Goal: Transaction & Acquisition: Obtain resource

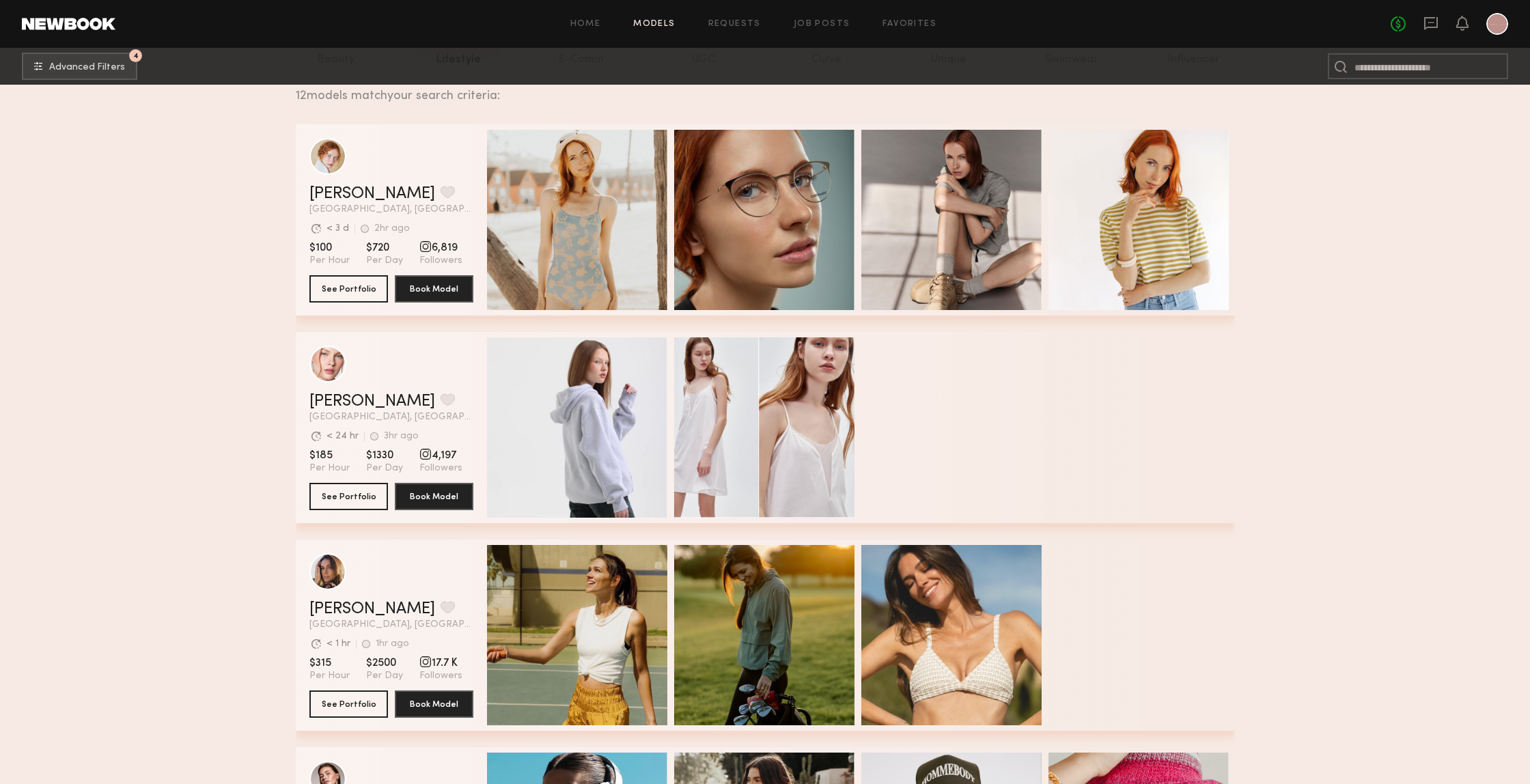
scroll to position [233, 0]
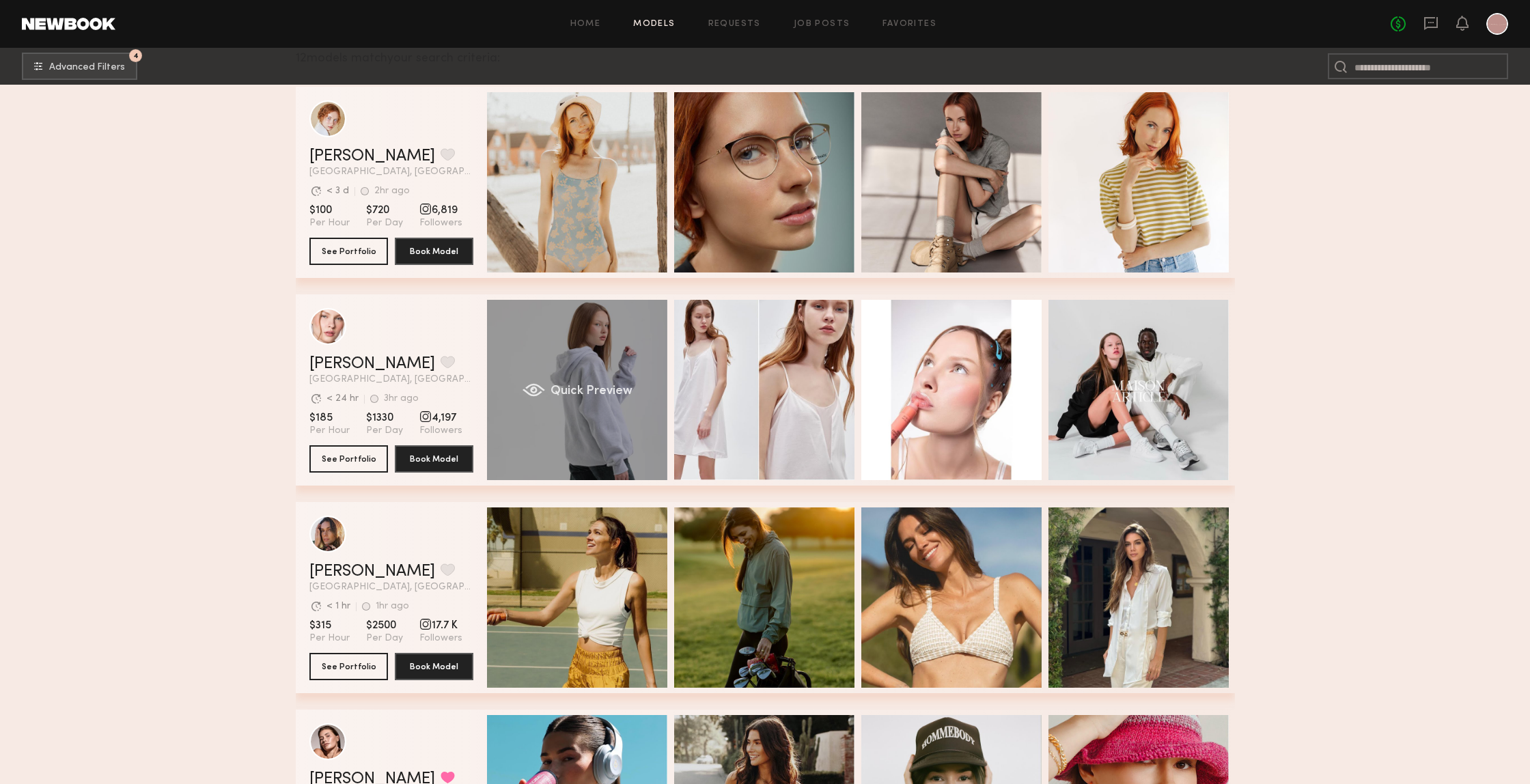
click at [554, 361] on div "Quick Preview" at bounding box center [577, 390] width 180 height 180
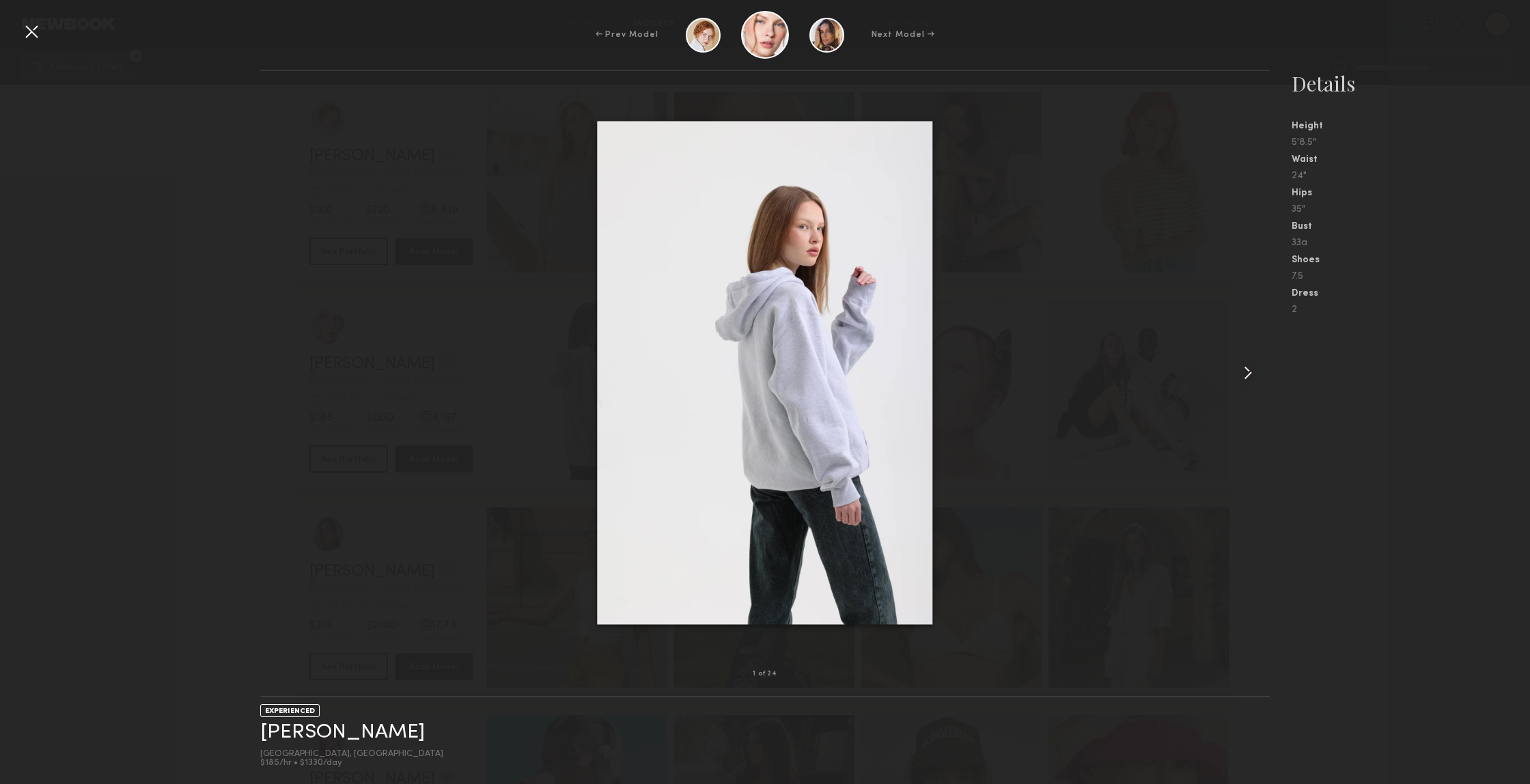
click at [1244, 378] on common-icon at bounding box center [1248, 372] width 22 height 22
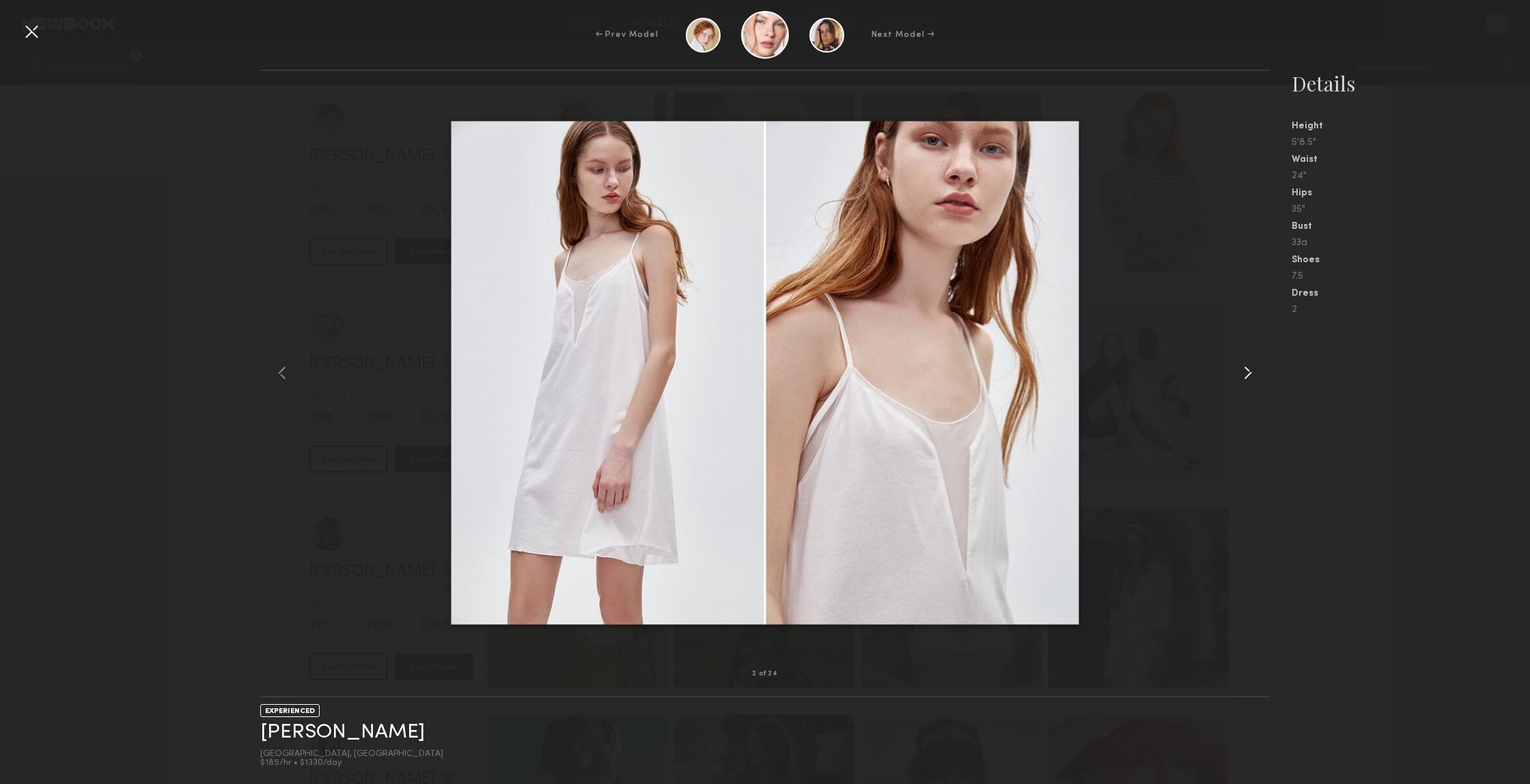
click at [1244, 378] on common-icon at bounding box center [1248, 372] width 22 height 22
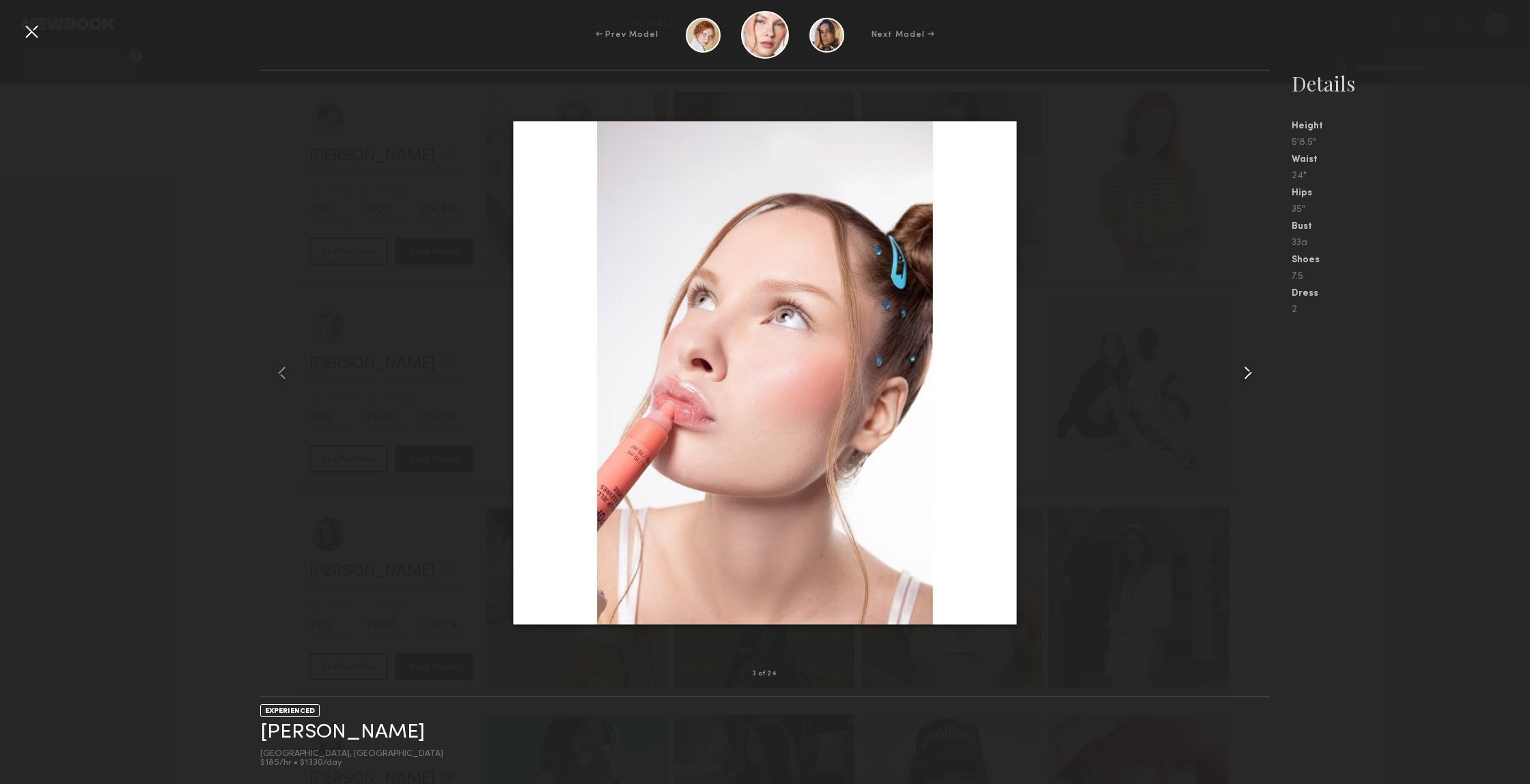
click at [1244, 378] on common-icon at bounding box center [1248, 372] width 22 height 22
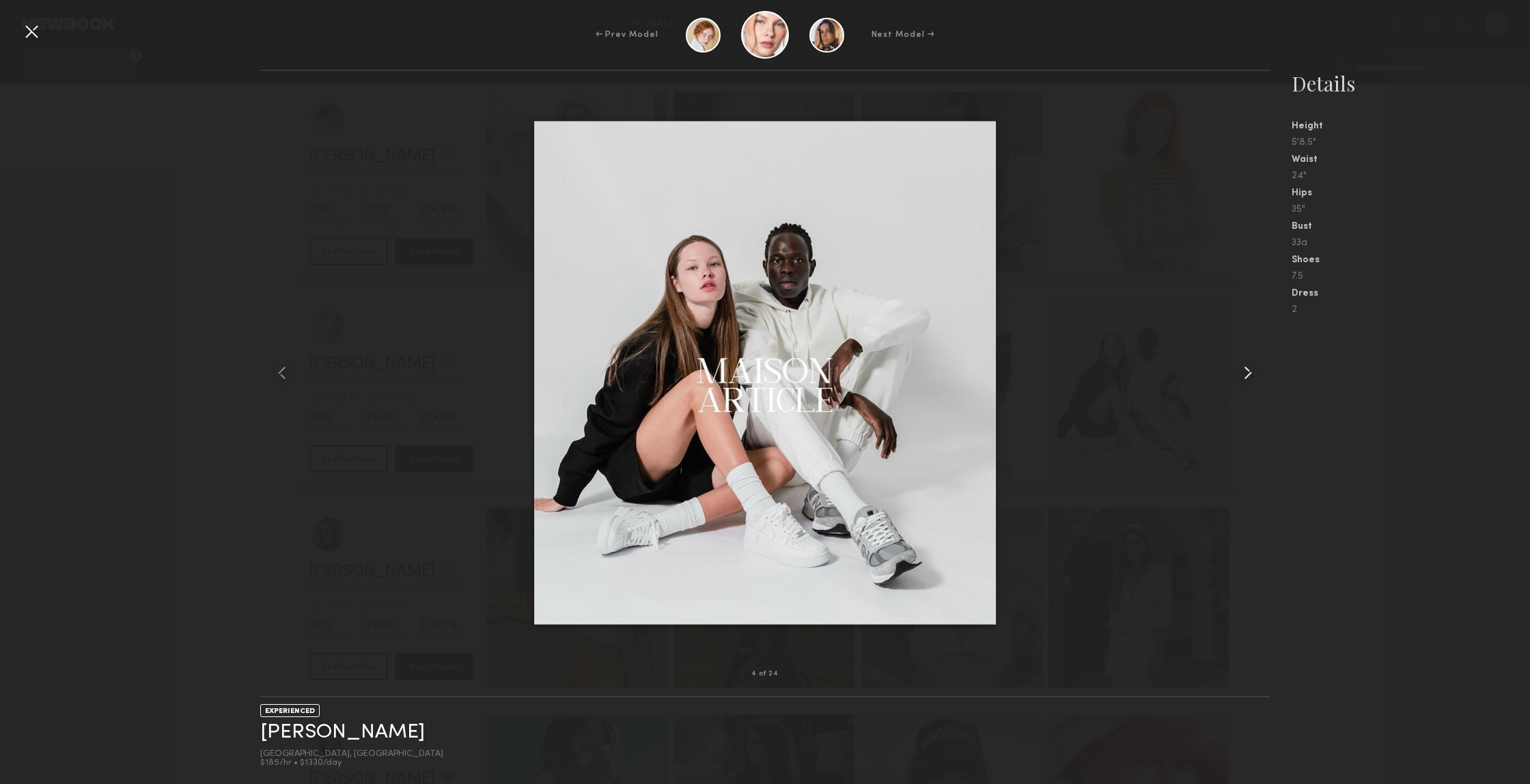
click at [1244, 378] on common-icon at bounding box center [1248, 372] width 22 height 22
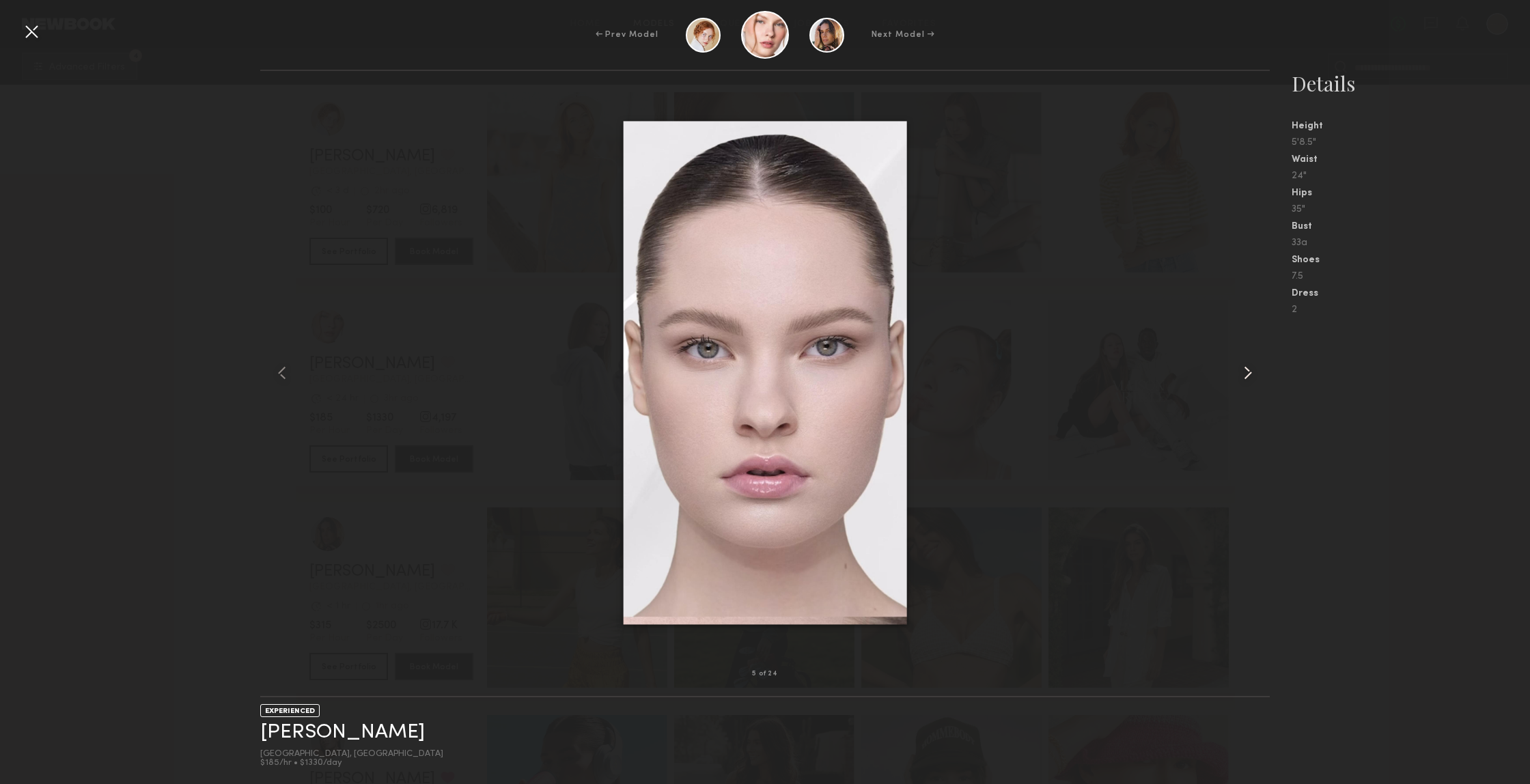
click at [1244, 378] on common-icon at bounding box center [1248, 372] width 22 height 22
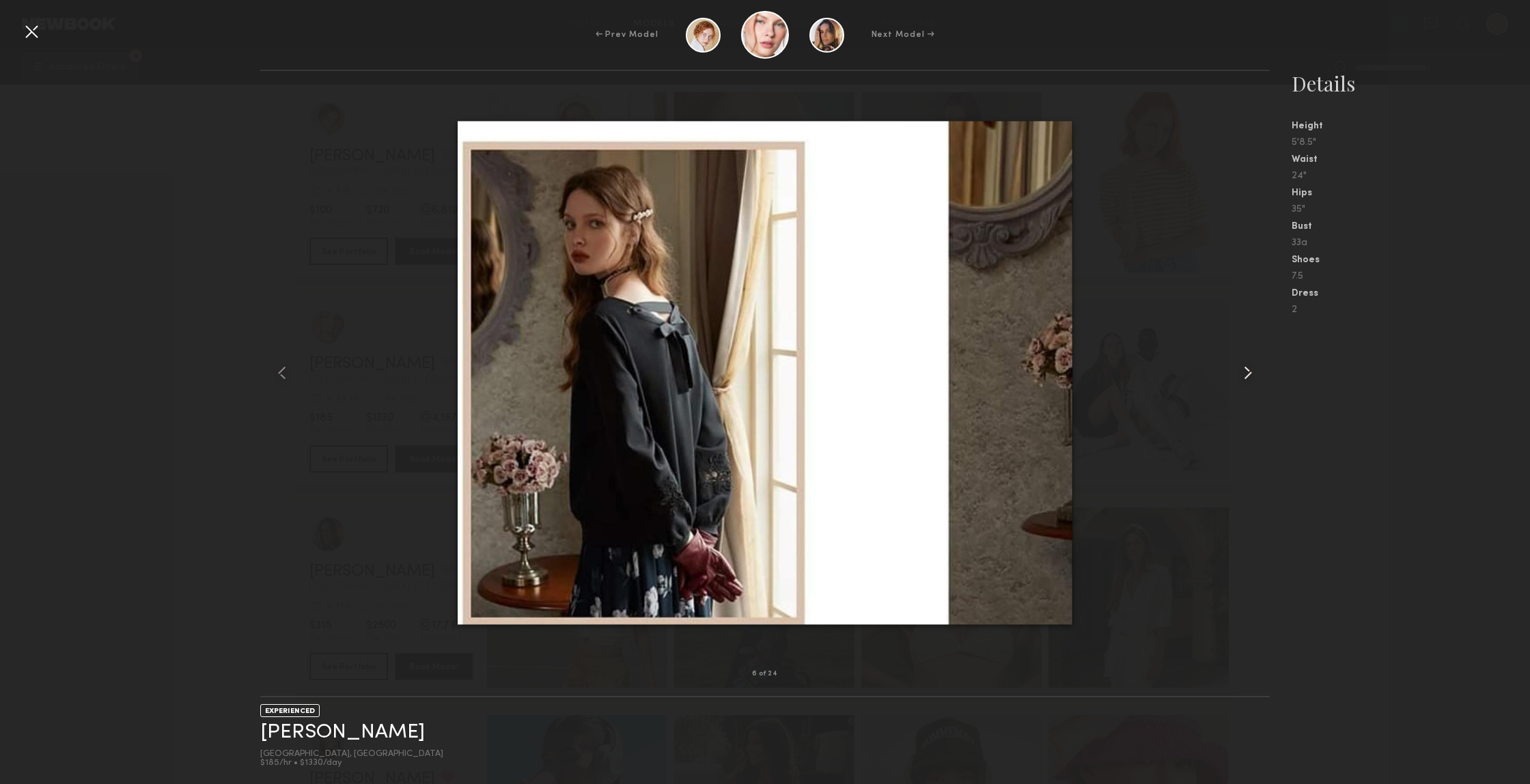
click at [1244, 378] on common-icon at bounding box center [1248, 372] width 22 height 22
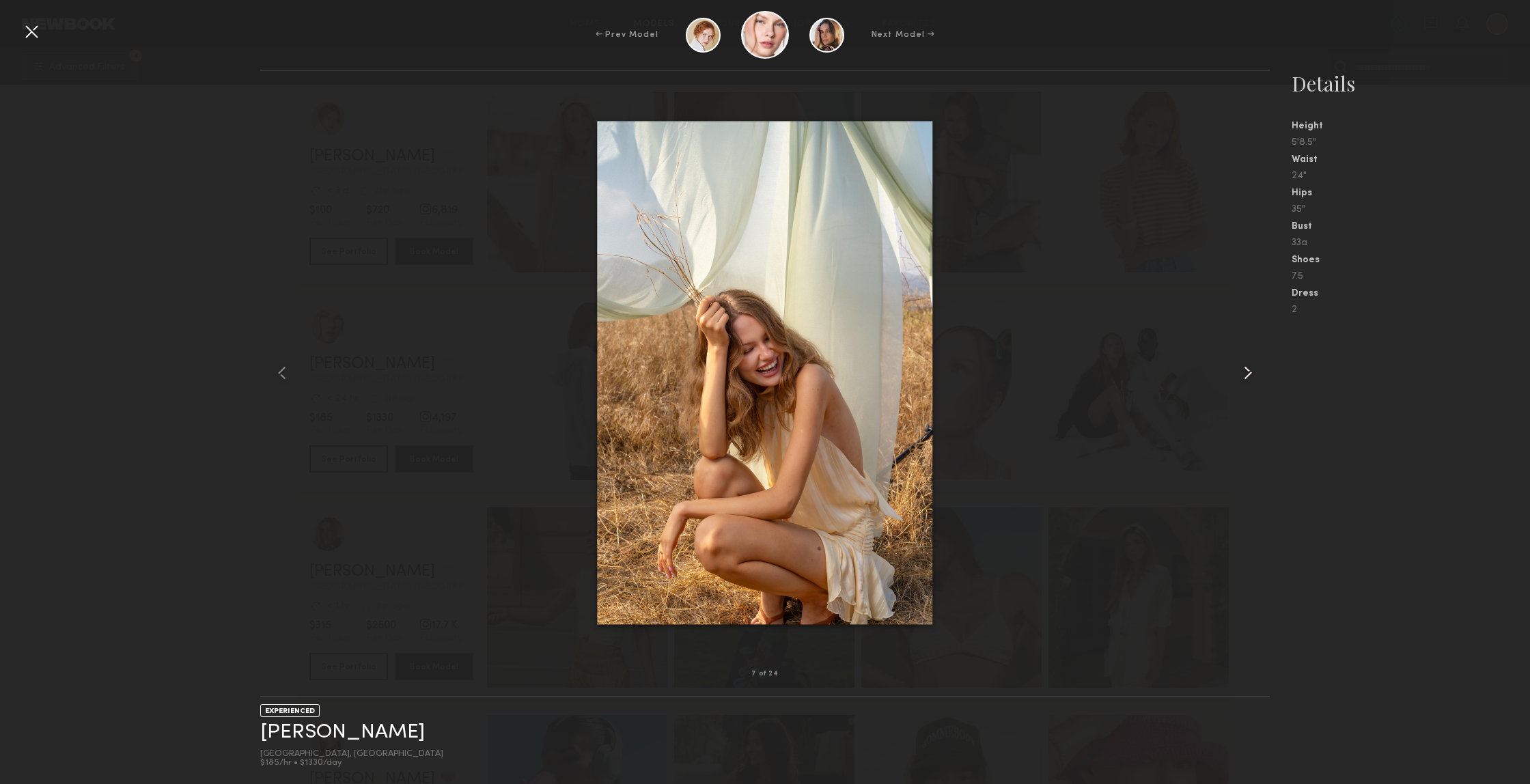
click at [1244, 378] on common-icon at bounding box center [1248, 372] width 22 height 22
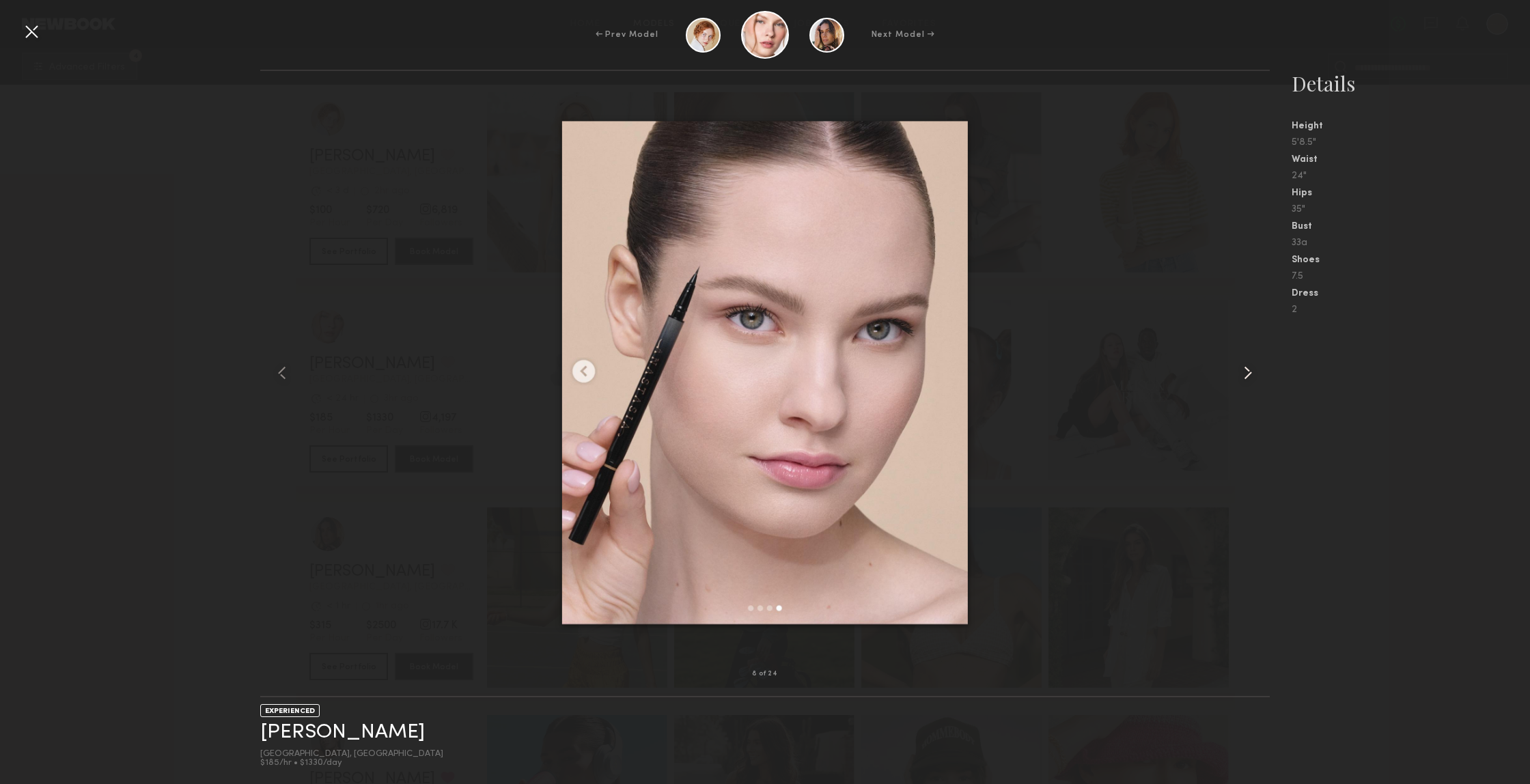
click at [1244, 378] on common-icon at bounding box center [1248, 372] width 22 height 22
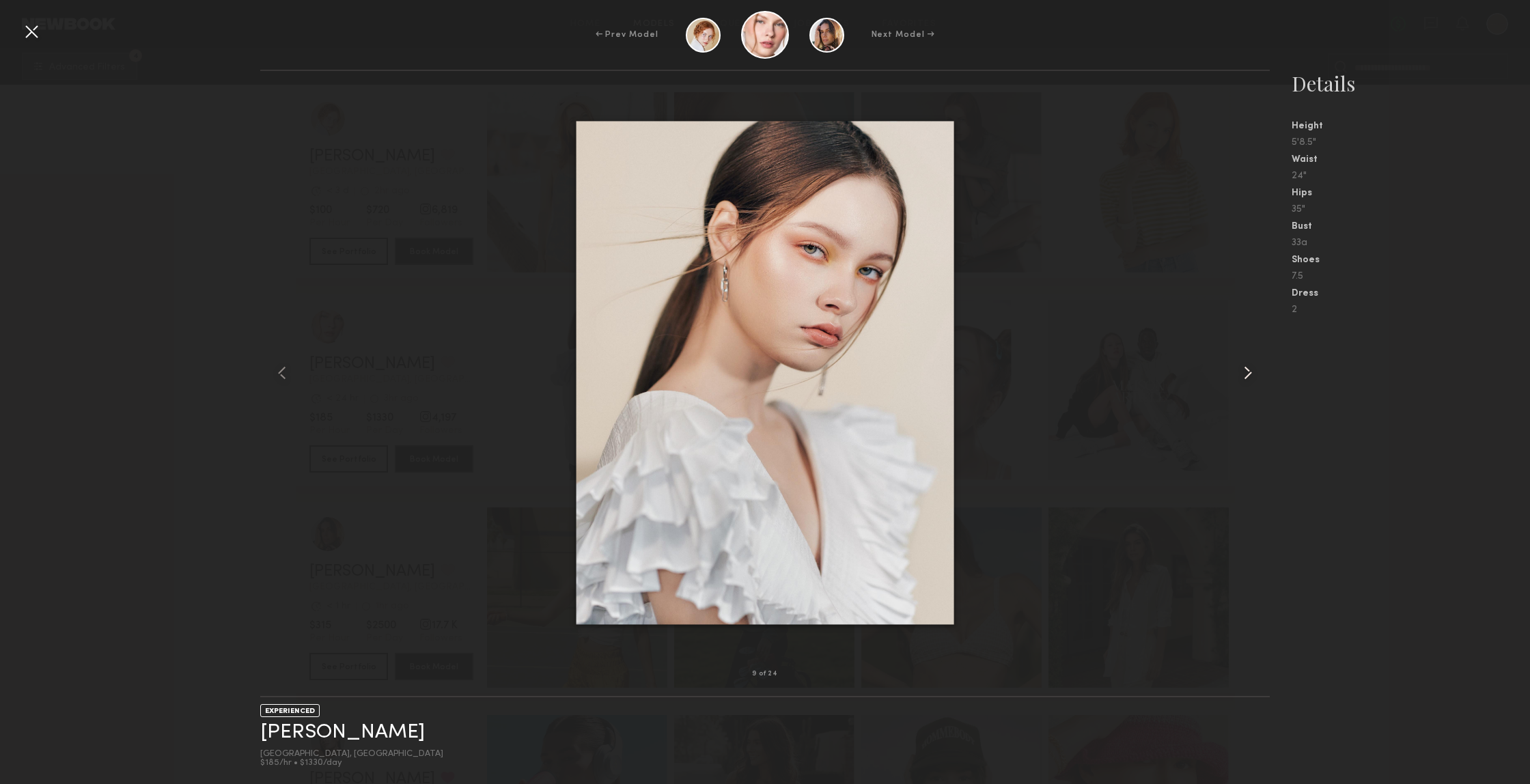
click at [1244, 378] on common-icon at bounding box center [1248, 372] width 22 height 22
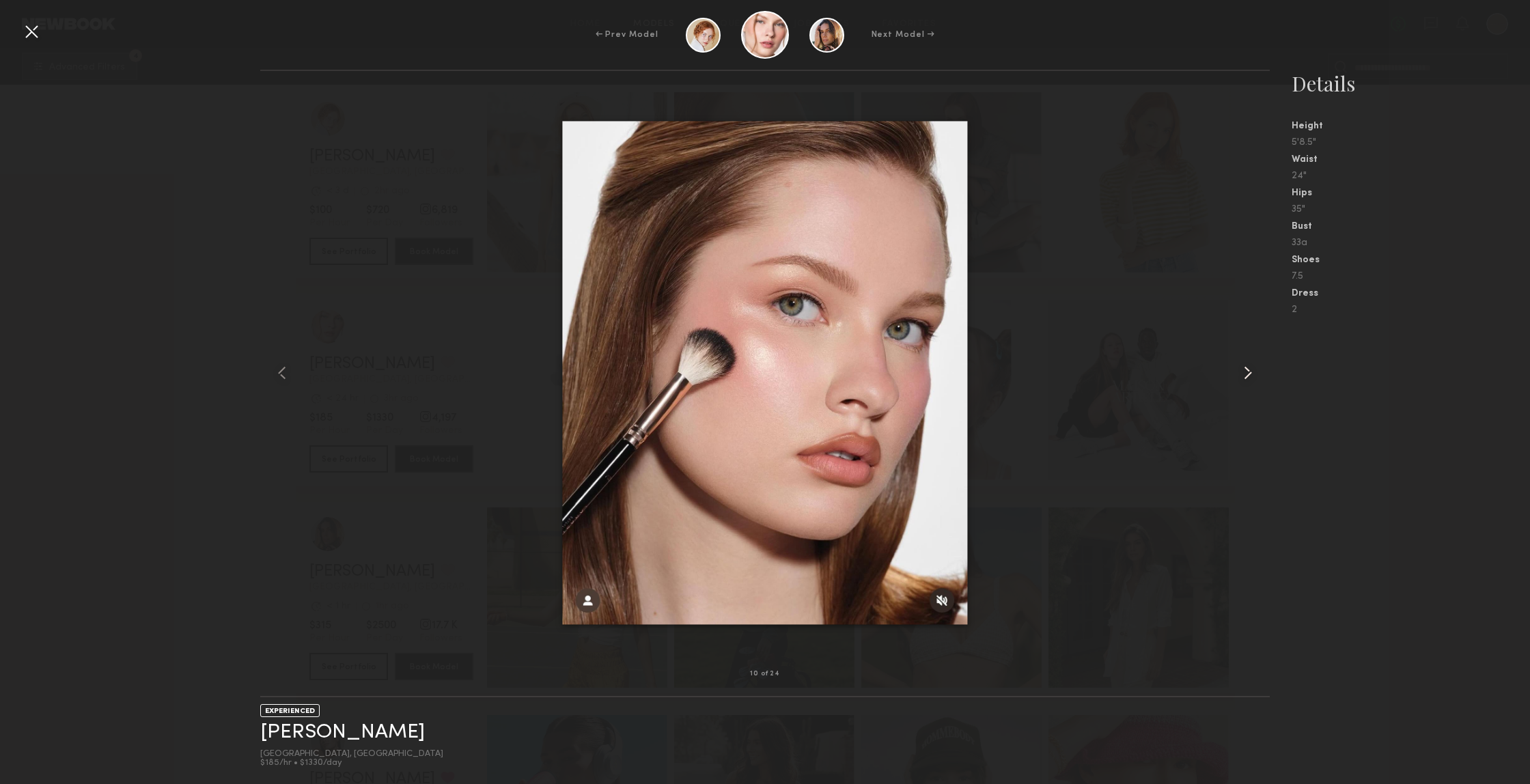
click at [1244, 378] on common-icon at bounding box center [1248, 372] width 22 height 22
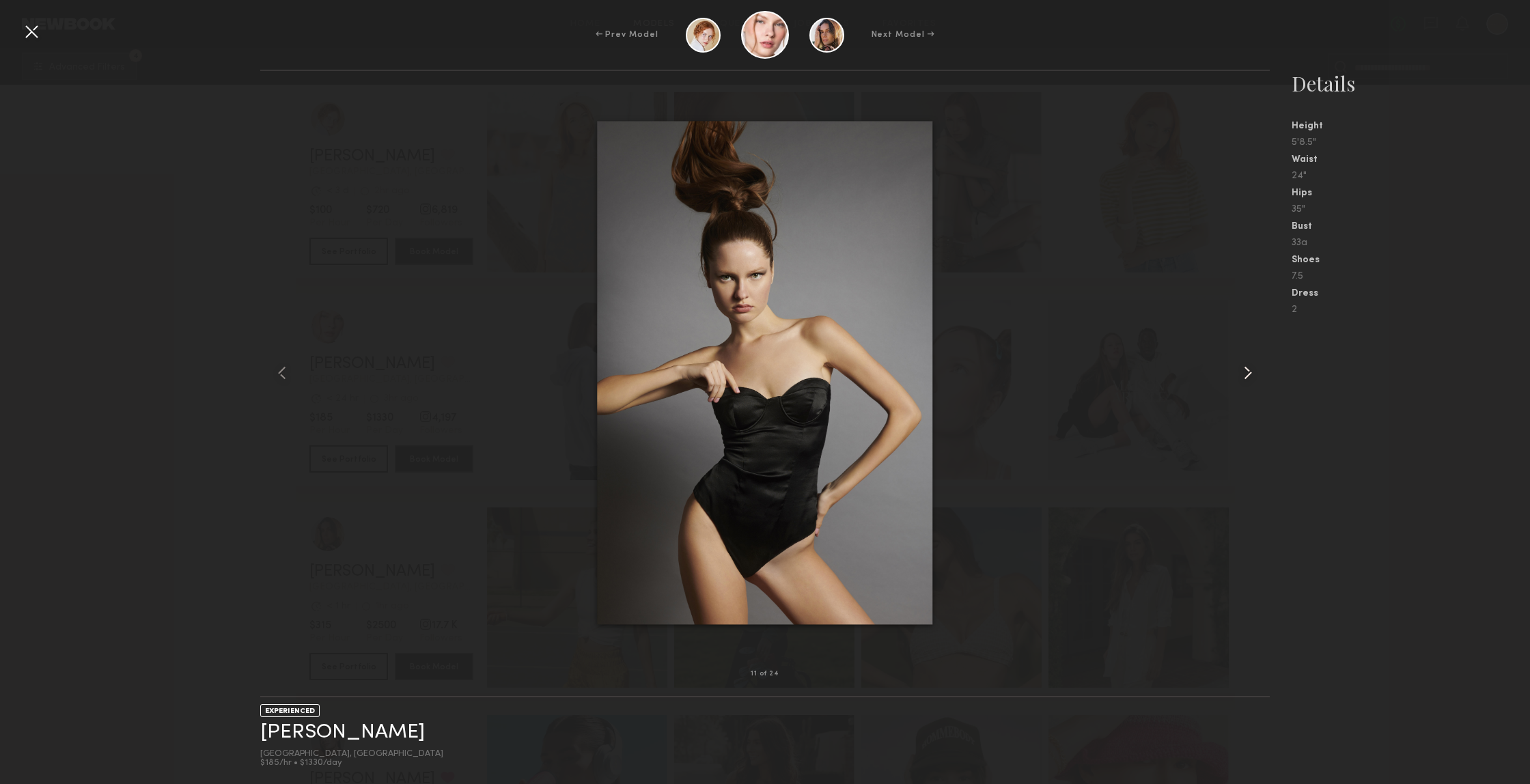
click at [1244, 378] on common-icon at bounding box center [1248, 372] width 22 height 22
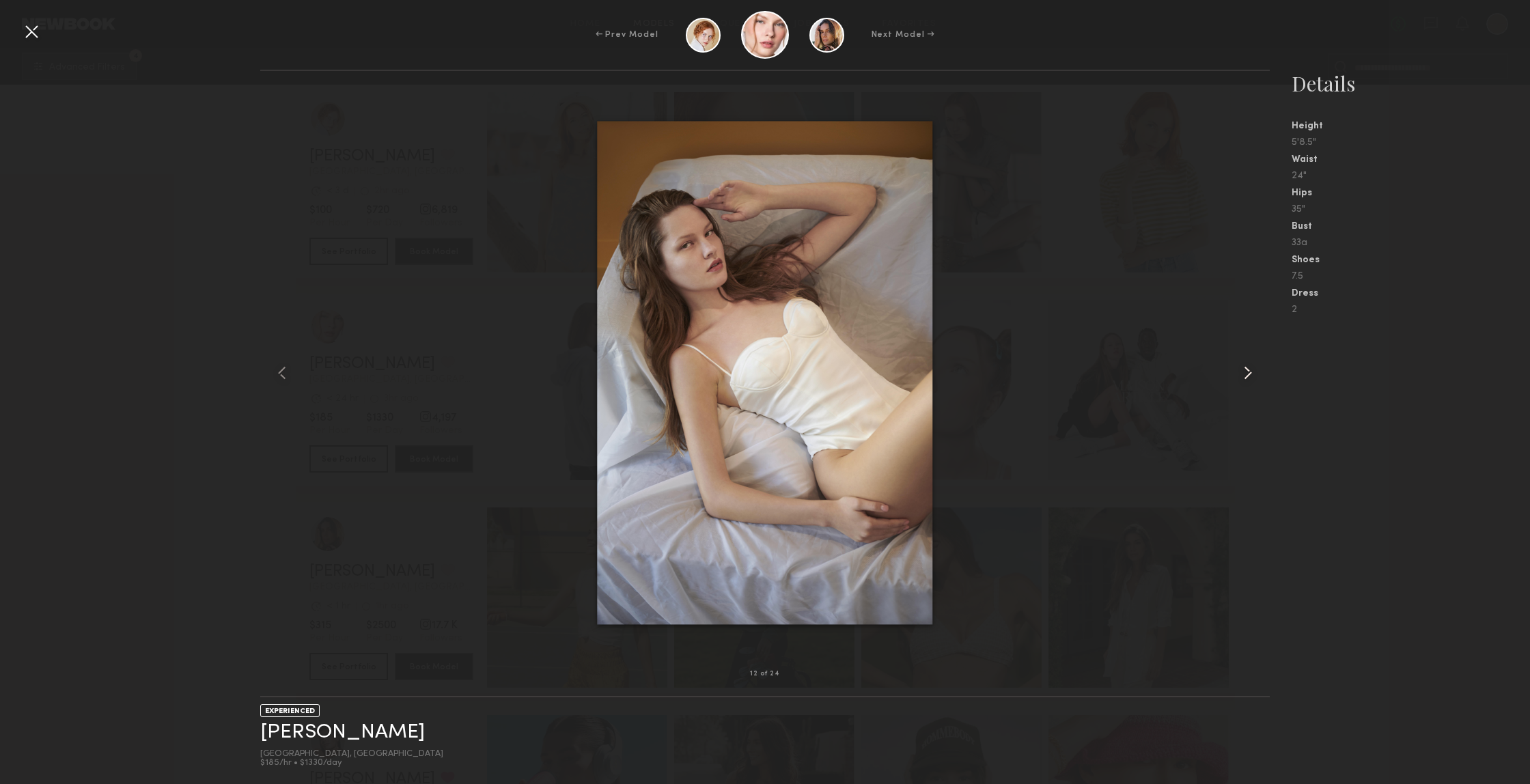
click at [1244, 378] on common-icon at bounding box center [1248, 372] width 22 height 22
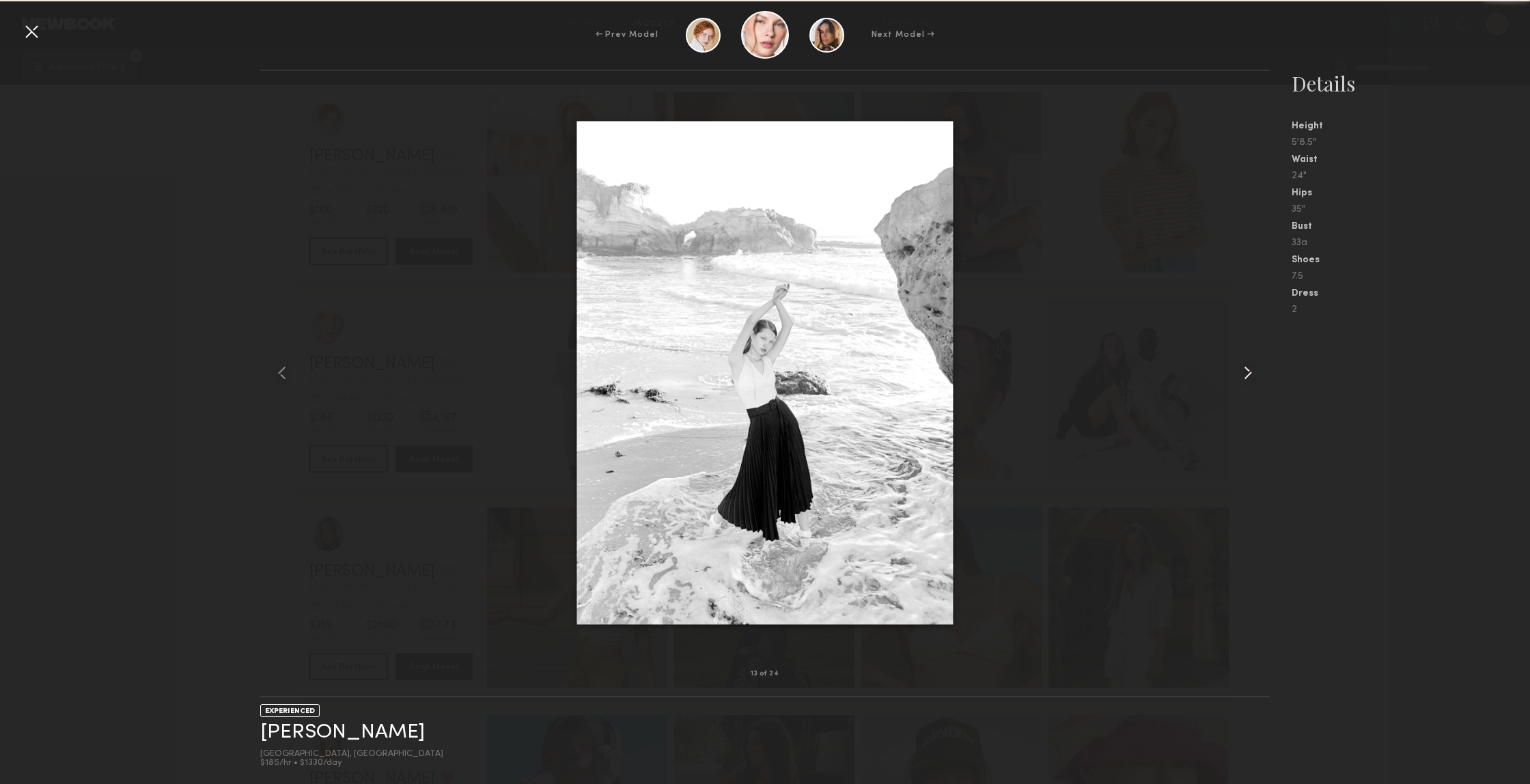
click at [1244, 378] on common-icon at bounding box center [1248, 372] width 22 height 22
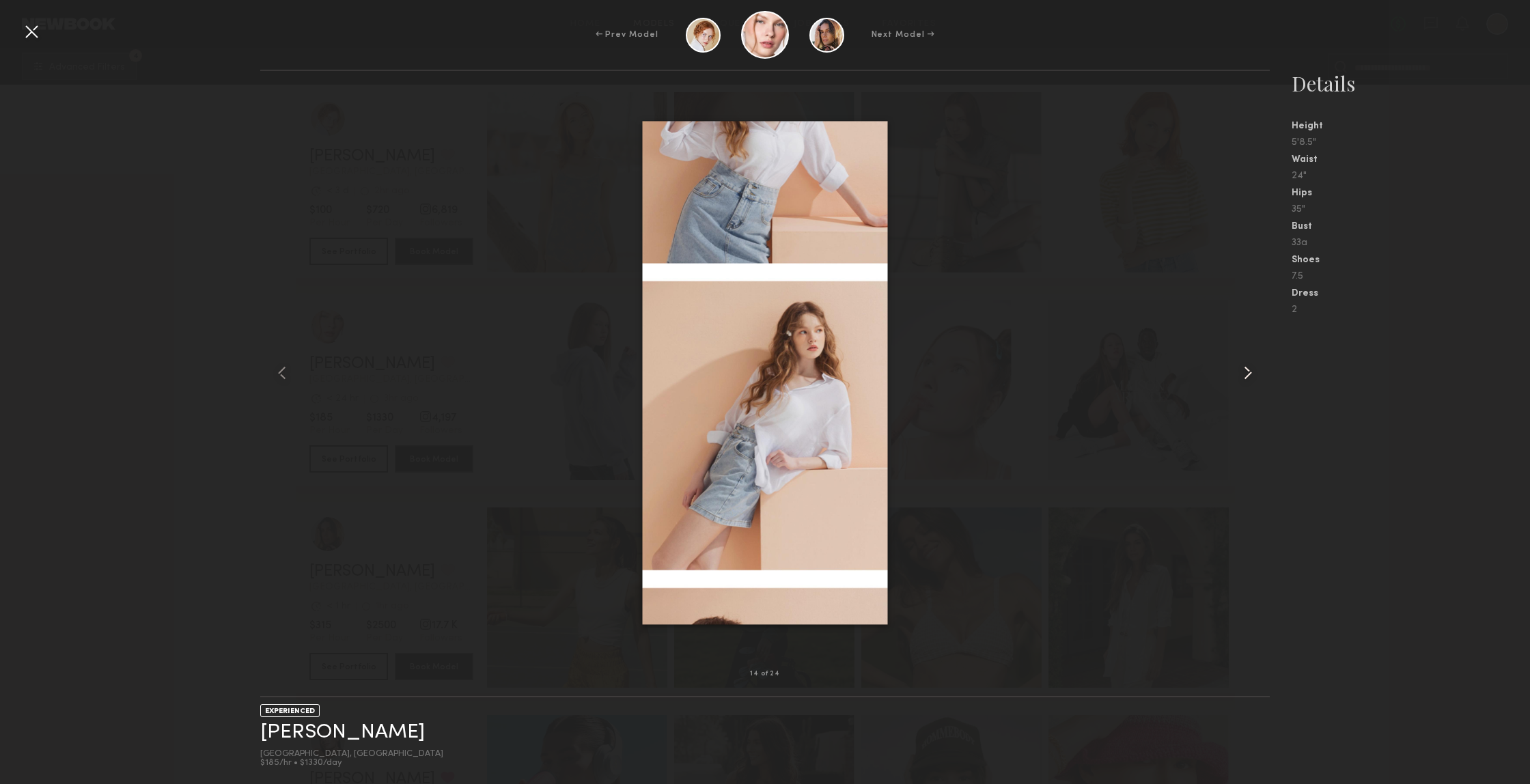
click at [1244, 378] on common-icon at bounding box center [1248, 372] width 22 height 22
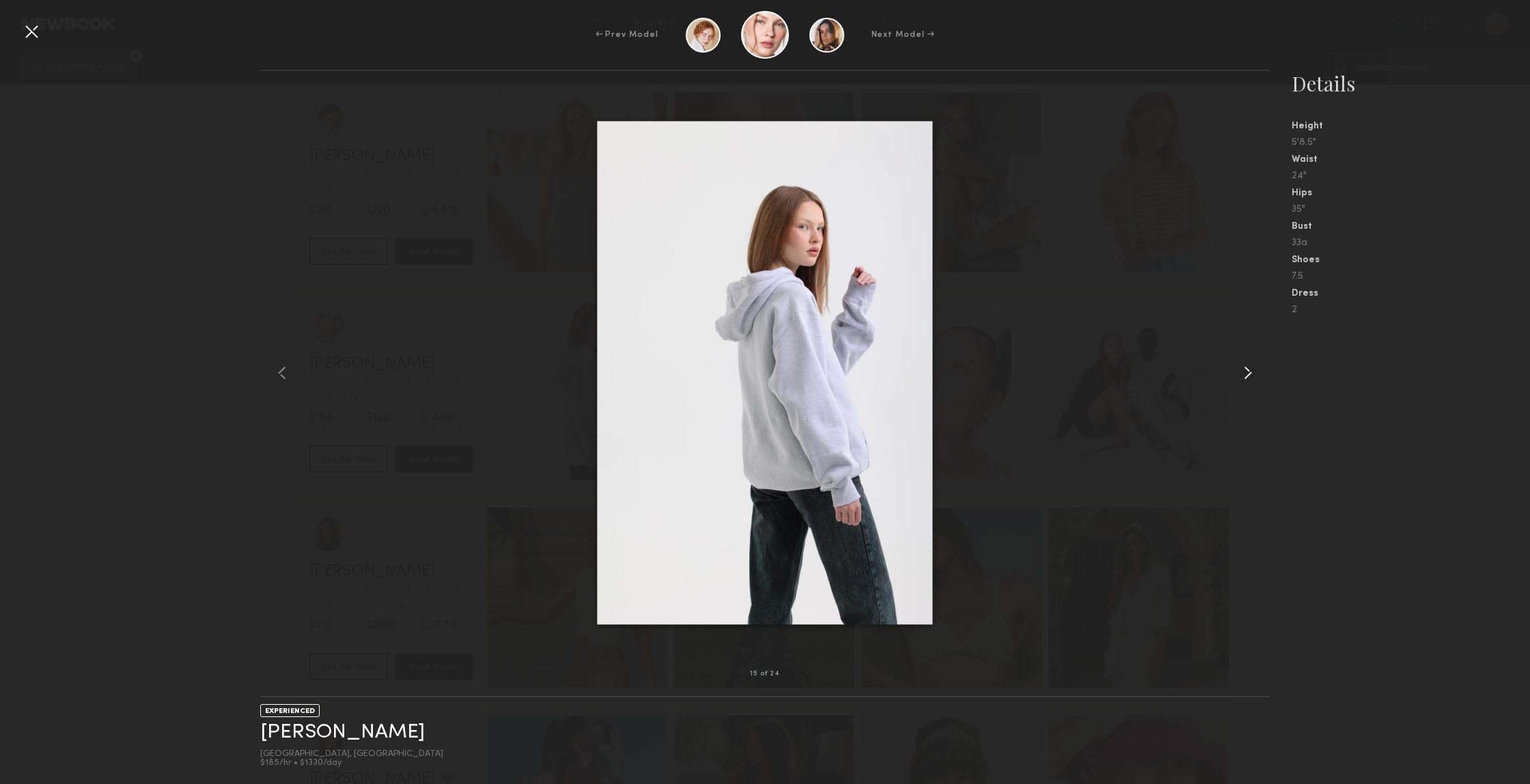
click at [1244, 378] on common-icon at bounding box center [1248, 372] width 22 height 22
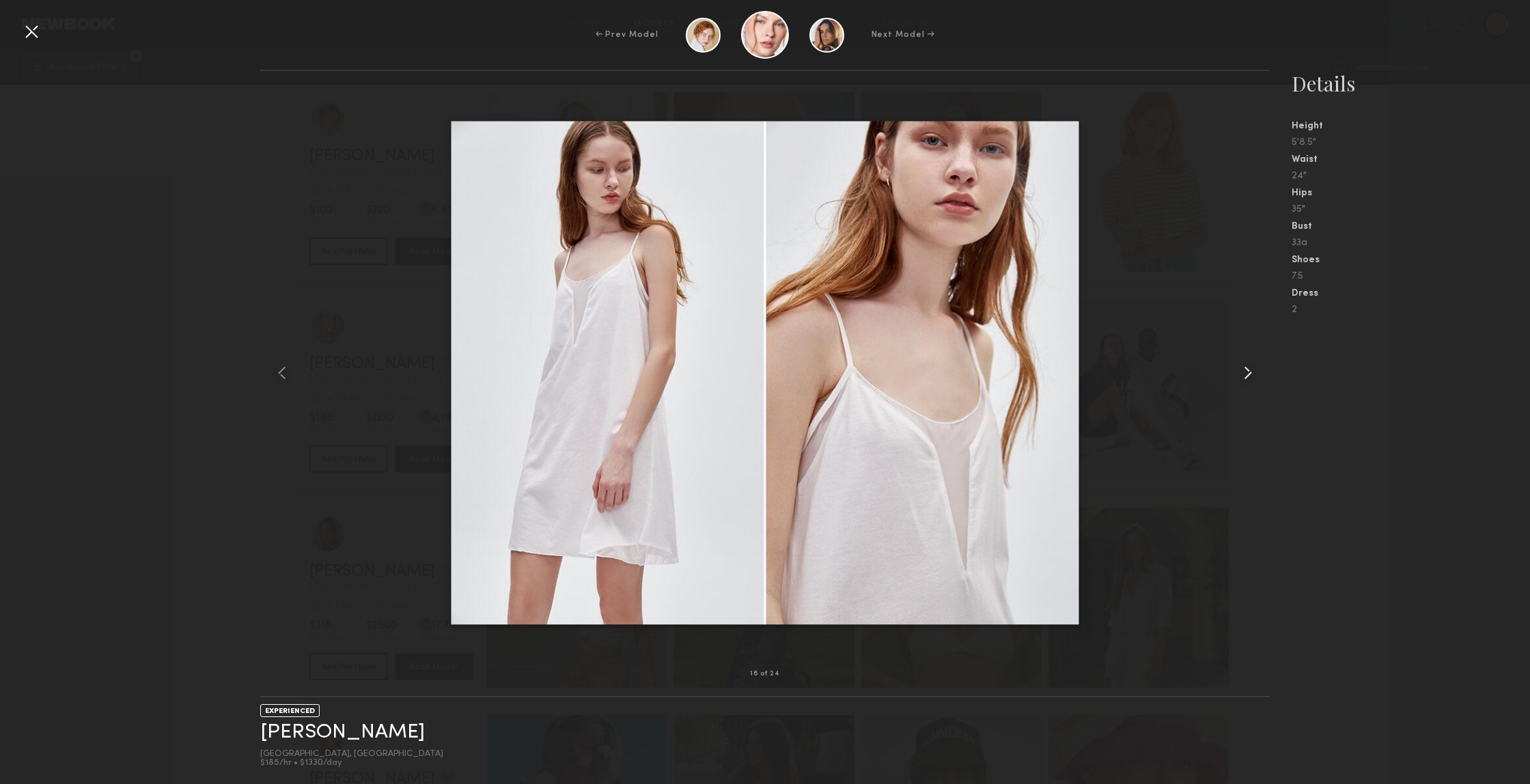
click at [1244, 378] on common-icon at bounding box center [1248, 372] width 22 height 22
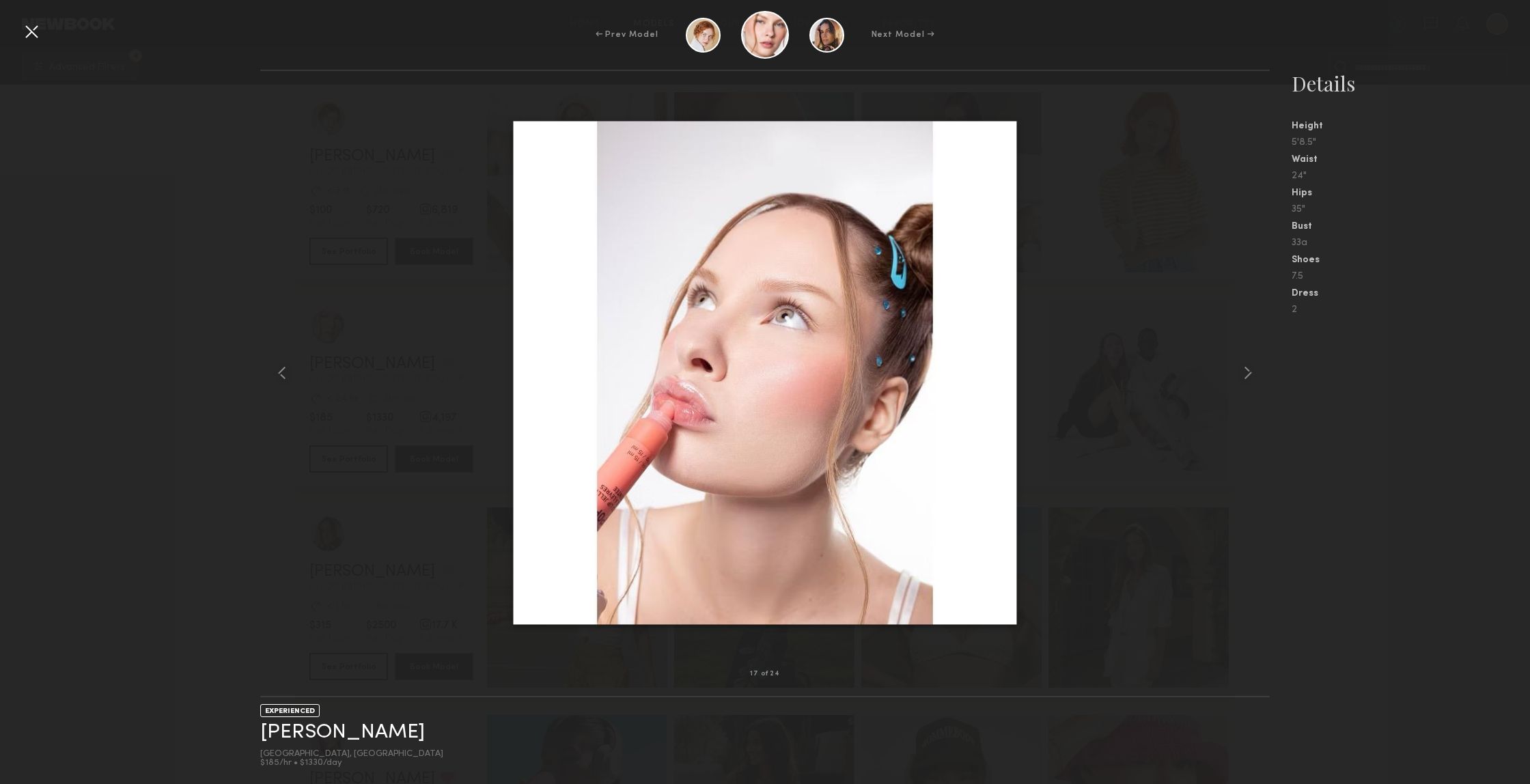
click at [1390, 212] on div "35"" at bounding box center [1410, 210] width 238 height 9
click at [28, 31] on div at bounding box center [31, 31] width 22 height 22
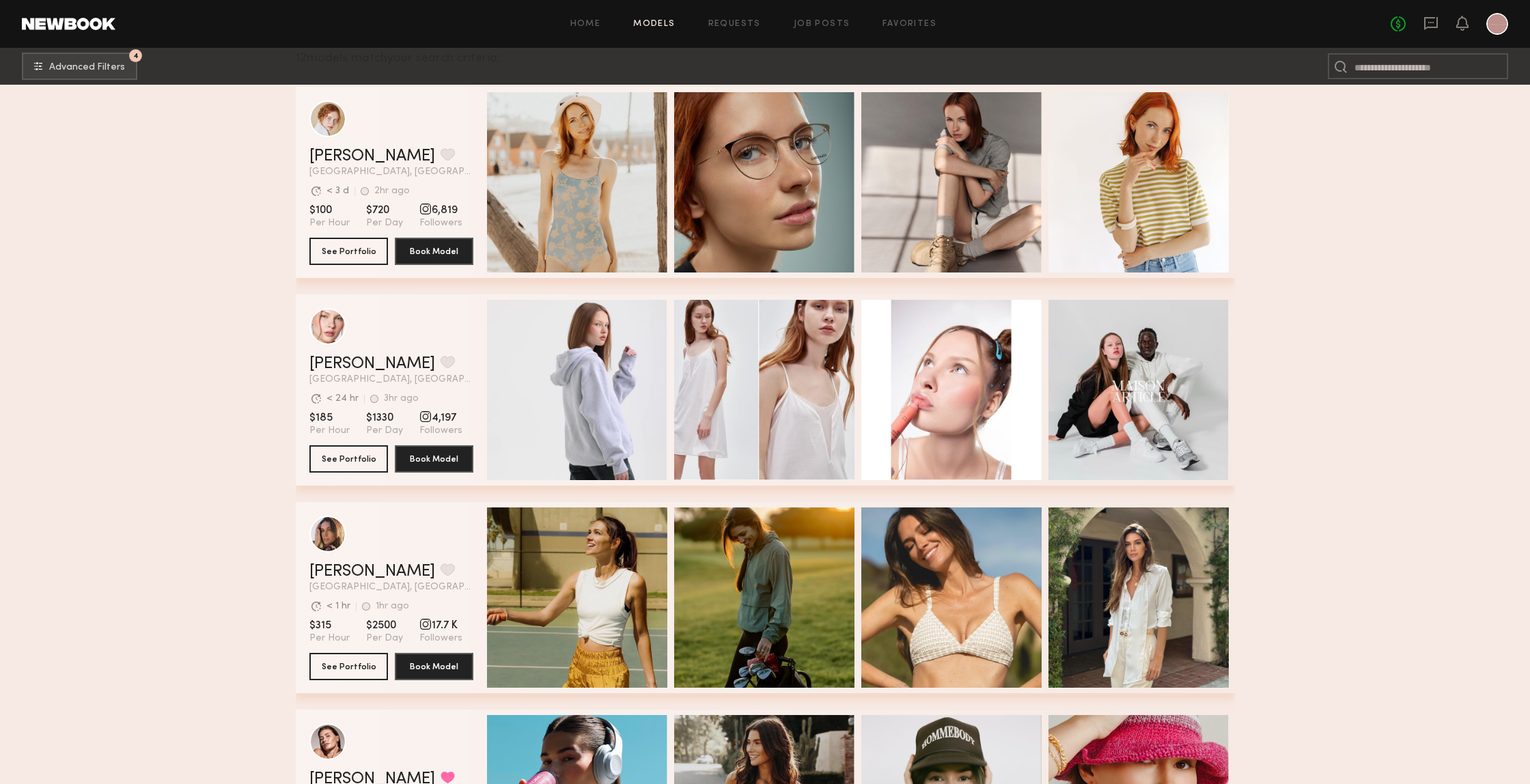
scroll to position [234, 0]
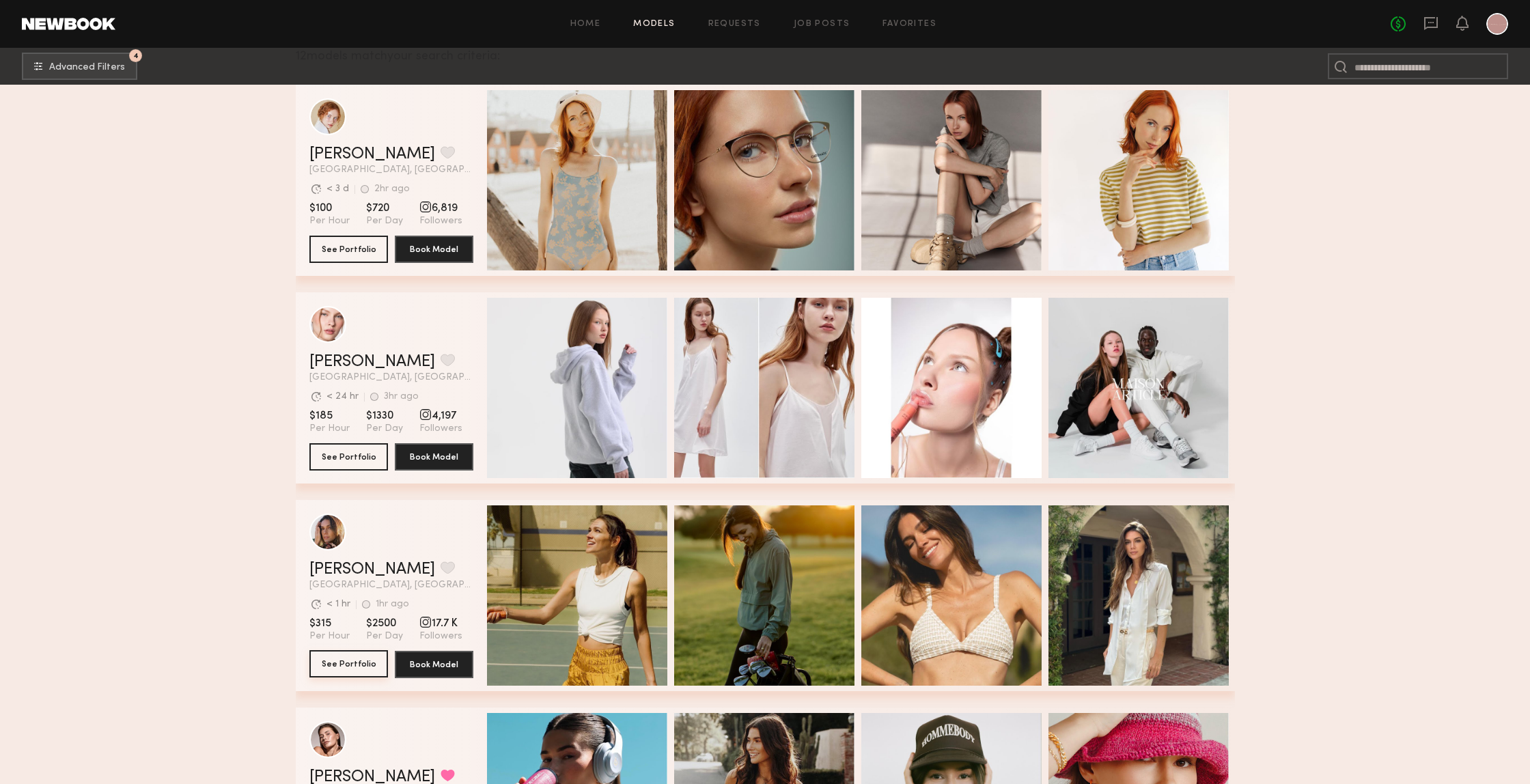
click at [342, 675] on button "See Portfolio" at bounding box center [349, 663] width 79 height 28
